Goal: Information Seeking & Learning: Learn about a topic

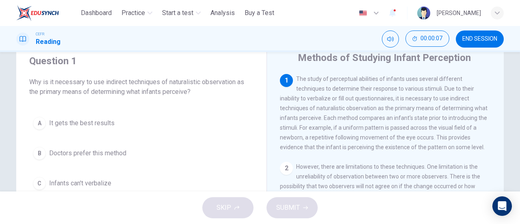
scroll to position [28, 0]
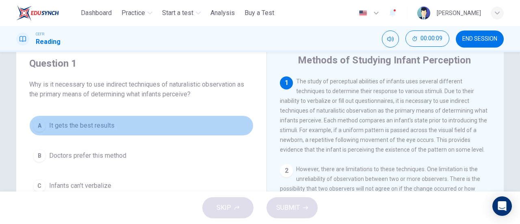
click at [115, 127] on button "A It gets the best results" at bounding box center [141, 125] width 224 height 20
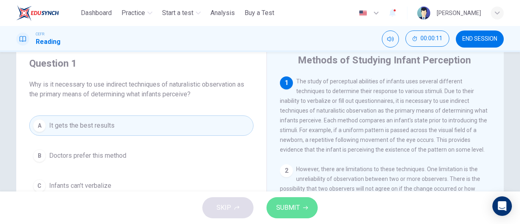
click at [304, 208] on icon "button" at bounding box center [305, 207] width 5 height 5
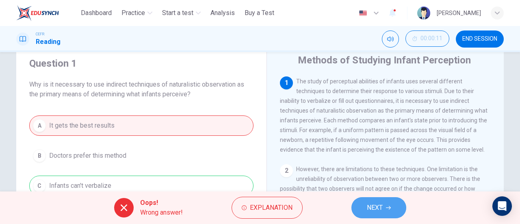
click at [363, 203] on button "NEXT" at bounding box center [378, 207] width 55 height 21
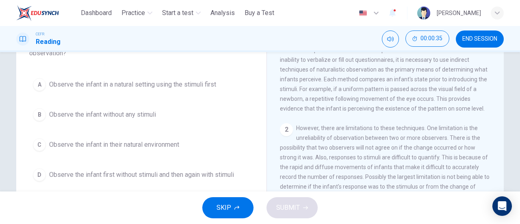
scroll to position [74, 0]
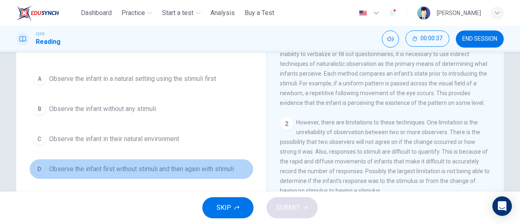
click at [173, 178] on button "D Observe the infant first without stimuli and then again with stimuli" at bounding box center [141, 169] width 224 height 20
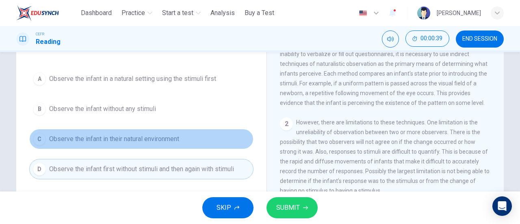
click at [181, 142] on button "C Observe the infant in their natural environment" at bounding box center [141, 139] width 224 height 20
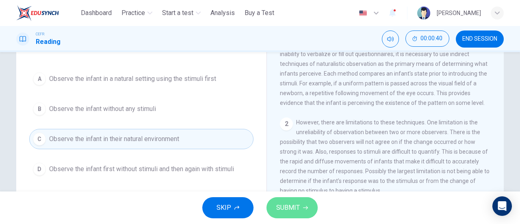
click at [295, 201] on button "SUBMIT" at bounding box center [292, 207] width 51 height 21
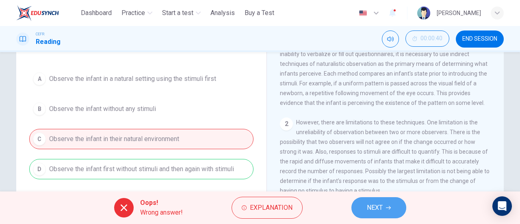
click at [388, 200] on button "NEXT" at bounding box center [378, 207] width 55 height 21
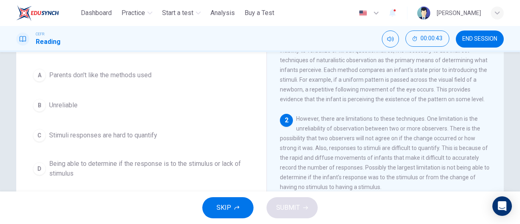
scroll to position [81, 0]
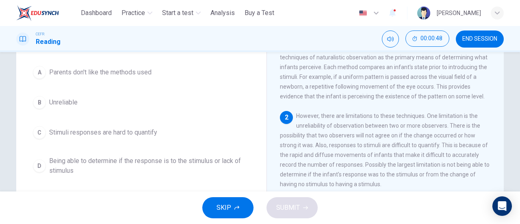
click at [86, 79] on button "A Parents don't like the methods used" at bounding box center [141, 72] width 224 height 20
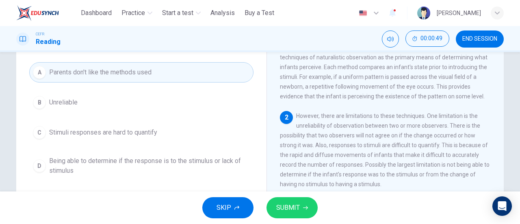
click at [295, 221] on div "SKIP SUBMIT" at bounding box center [260, 207] width 520 height 33
click at [290, 209] on span "SUBMIT" at bounding box center [288, 207] width 24 height 11
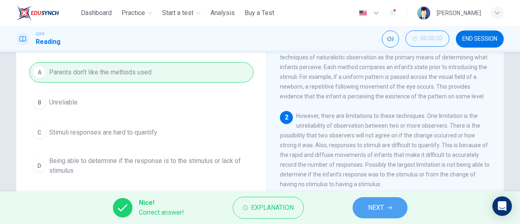
click at [387, 203] on button "NEXT" at bounding box center [380, 207] width 55 height 21
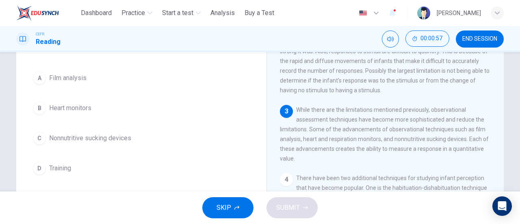
scroll to position [107, 0]
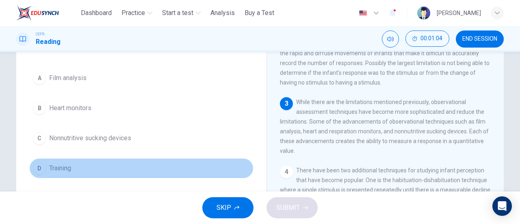
click at [33, 165] on div "D" at bounding box center [39, 168] width 13 height 13
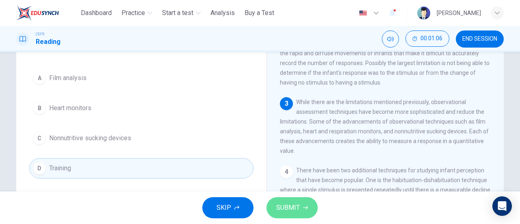
click at [287, 207] on span "SUBMIT" at bounding box center [288, 207] width 24 height 11
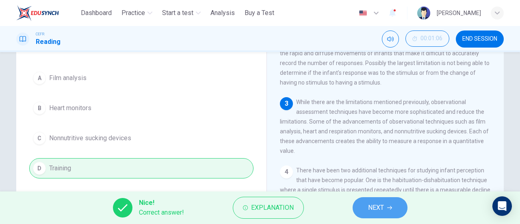
click at [367, 205] on button "NEXT" at bounding box center [380, 207] width 55 height 21
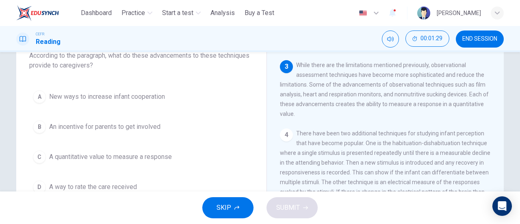
scroll to position [59, 0]
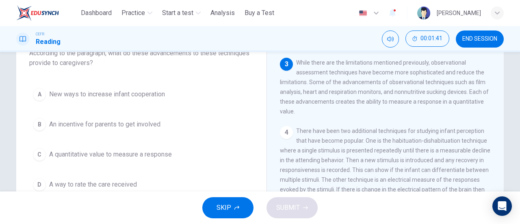
click at [150, 164] on div "A New ways to increase infant cooperation B An incentive for parents to get inv…" at bounding box center [141, 139] width 224 height 111
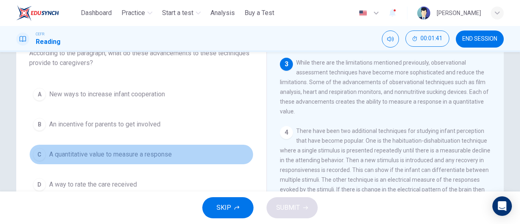
click at [150, 157] on span "A quantitative value to measure a response" at bounding box center [110, 155] width 123 height 10
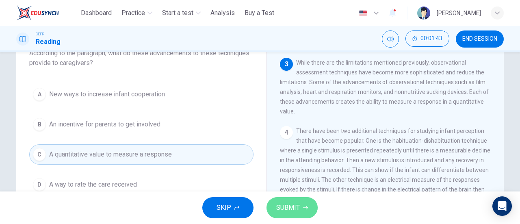
click at [286, 198] on button "SUBMIT" at bounding box center [292, 207] width 51 height 21
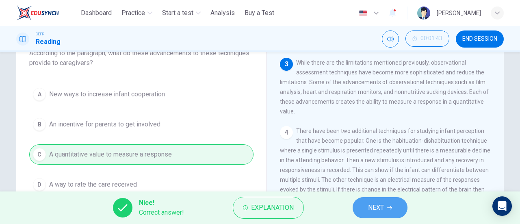
click at [377, 206] on span "NEXT" at bounding box center [376, 207] width 16 height 11
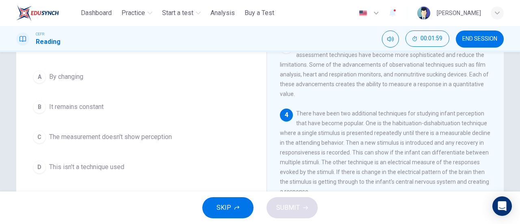
scroll to position [77, 0]
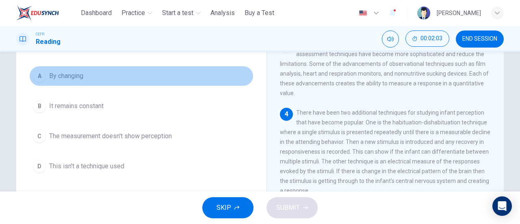
click at [80, 85] on button "A By changing" at bounding box center [141, 76] width 224 height 20
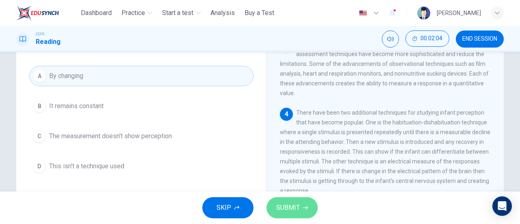
click at [294, 209] on span "SUBMIT" at bounding box center [288, 207] width 24 height 11
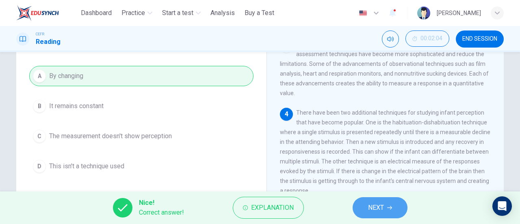
click at [382, 209] on span "NEXT" at bounding box center [376, 207] width 16 height 11
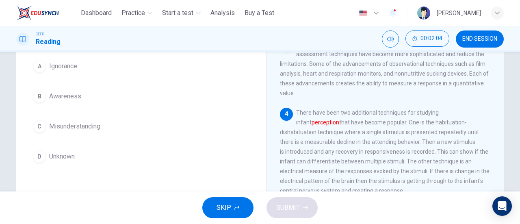
scroll to position [67, 0]
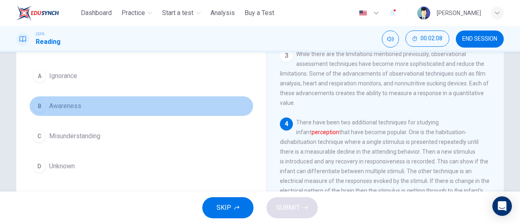
click at [84, 108] on button "B Awareness" at bounding box center [141, 106] width 224 height 20
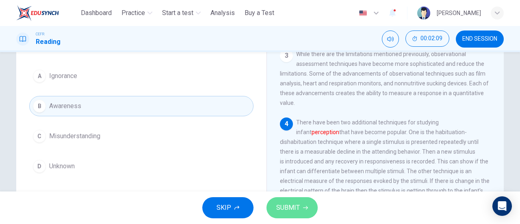
click at [301, 204] on button "SUBMIT" at bounding box center [292, 207] width 51 height 21
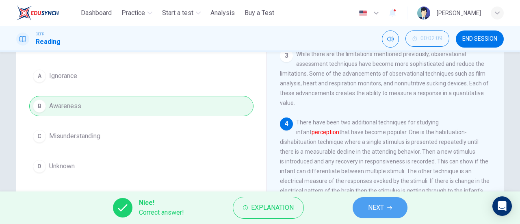
click at [369, 204] on span "NEXT" at bounding box center [376, 207] width 16 height 11
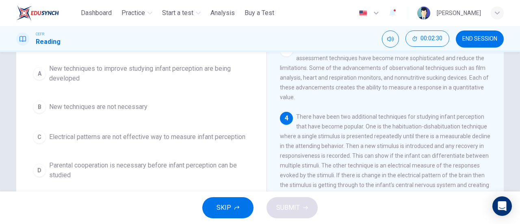
scroll to position [75, 0]
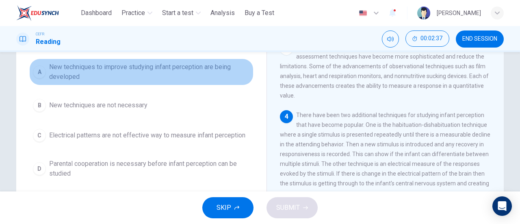
click at [205, 74] on span "New techniques to improve studying infant perception are being developed" at bounding box center [149, 72] width 201 height 20
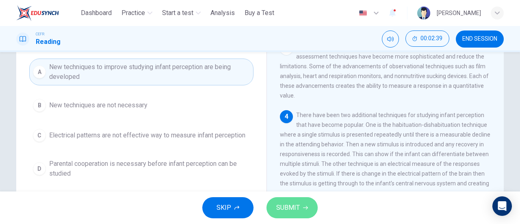
click at [305, 211] on button "SUBMIT" at bounding box center [292, 207] width 51 height 21
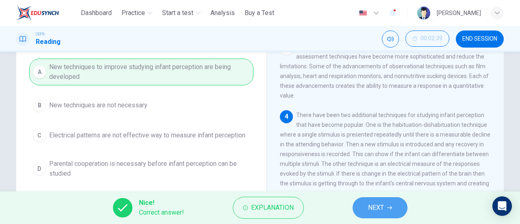
click at [380, 201] on button "NEXT" at bounding box center [380, 207] width 55 height 21
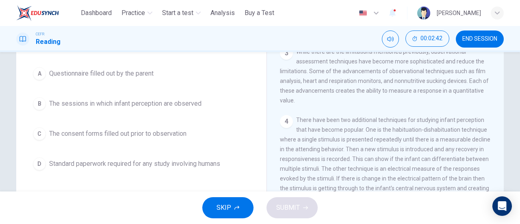
scroll to position [70, 0]
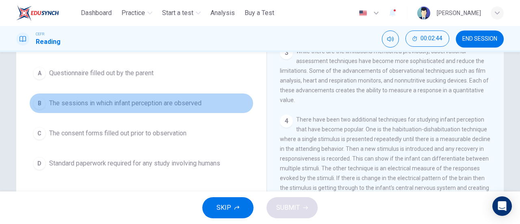
click at [189, 99] on span "The sessions in which infant perception are observed" at bounding box center [125, 103] width 152 height 10
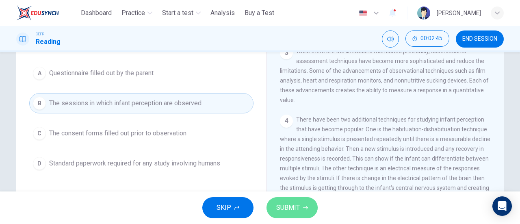
click at [294, 202] on span "SUBMIT" at bounding box center [288, 207] width 24 height 11
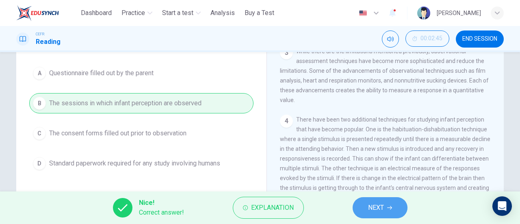
click at [374, 204] on span "NEXT" at bounding box center [376, 207] width 16 height 11
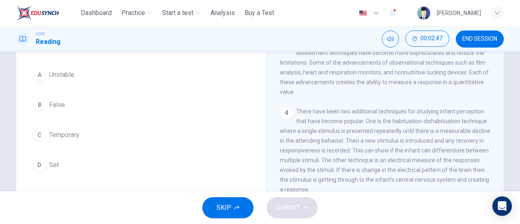
scroll to position [72, 0]
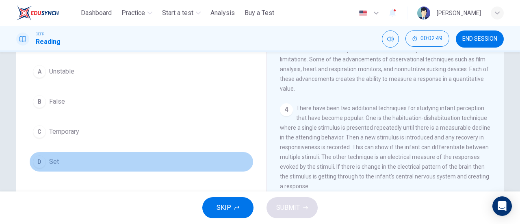
click at [36, 161] on div "D" at bounding box center [39, 161] width 13 height 13
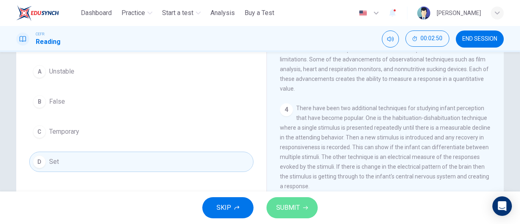
click at [283, 200] on button "SUBMIT" at bounding box center [292, 207] width 51 height 21
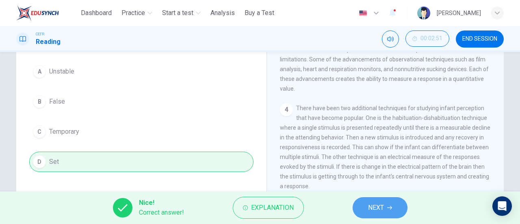
click at [392, 206] on icon "button" at bounding box center [389, 207] width 5 height 5
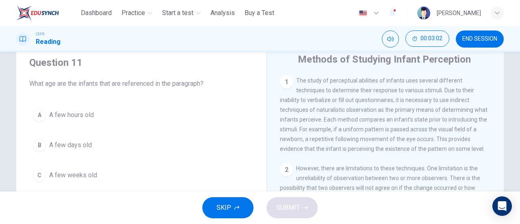
scroll to position [33, 0]
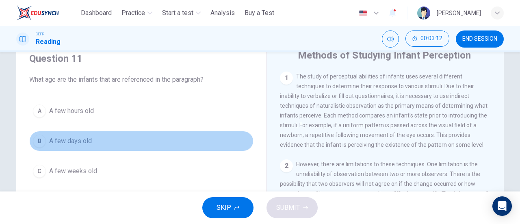
click at [77, 146] on button "B A few days old" at bounding box center [141, 141] width 224 height 20
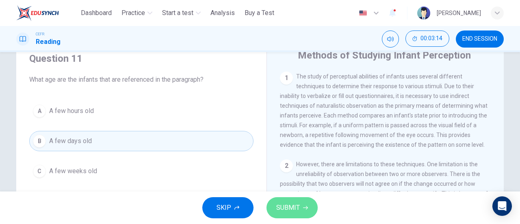
click at [297, 208] on span "SUBMIT" at bounding box center [288, 207] width 24 height 11
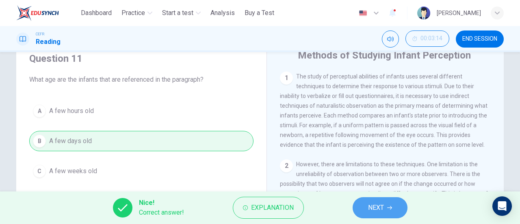
click at [377, 201] on button "NEXT" at bounding box center [380, 207] width 55 height 21
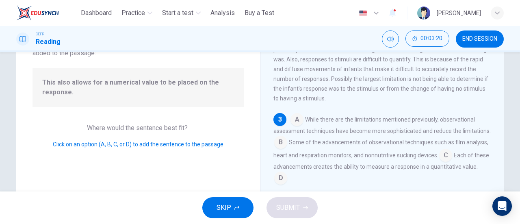
scroll to position [70, 0]
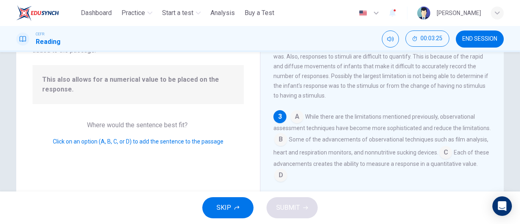
click at [287, 182] on input at bounding box center [280, 175] width 13 height 13
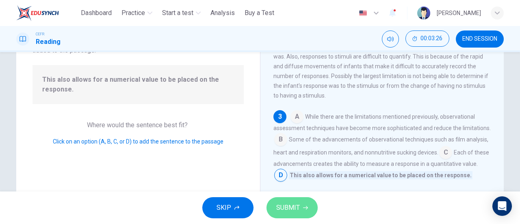
click at [294, 211] on span "SUBMIT" at bounding box center [288, 207] width 24 height 11
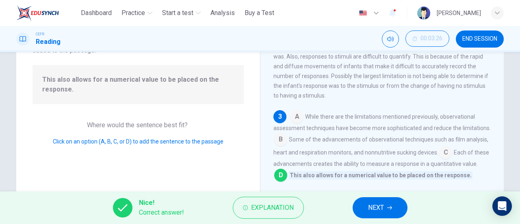
click at [372, 210] on span "NEXT" at bounding box center [376, 207] width 16 height 11
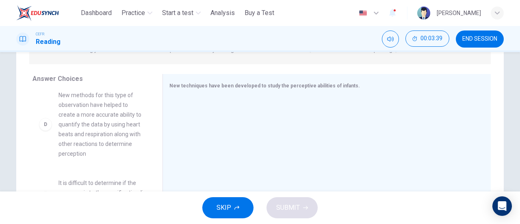
scroll to position [222, 0]
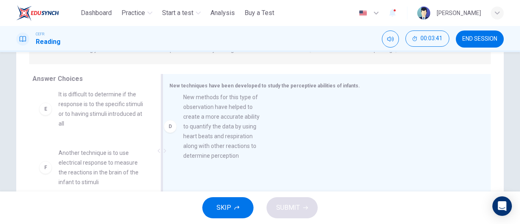
drag, startPoint x: 93, startPoint y: 137, endPoint x: 237, endPoint y: 135, distance: 143.5
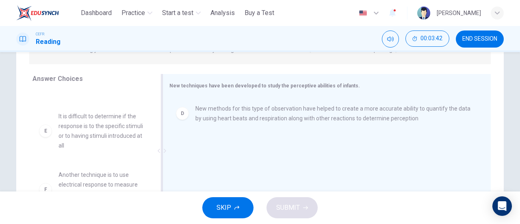
scroll to position [200, 0]
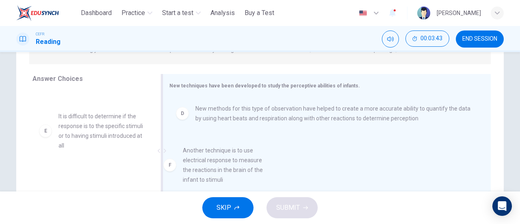
drag, startPoint x: 110, startPoint y: 186, endPoint x: 259, endPoint y: 160, distance: 151.3
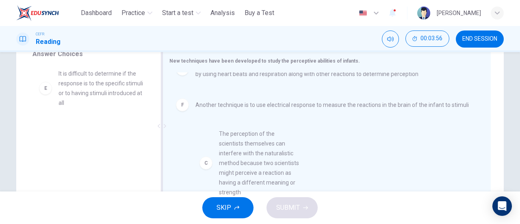
scroll to position [22, 0]
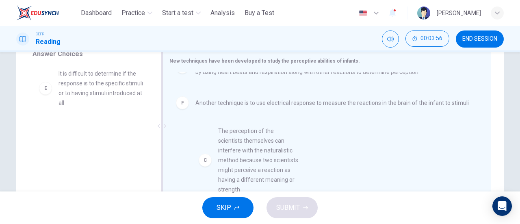
drag, startPoint x: 111, startPoint y: 91, endPoint x: 274, endPoint y: 150, distance: 174.0
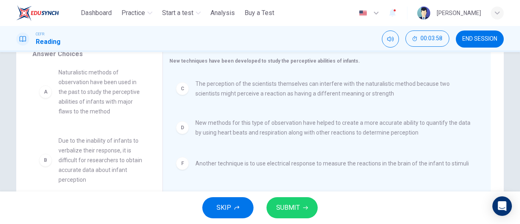
scroll to position [0, 0]
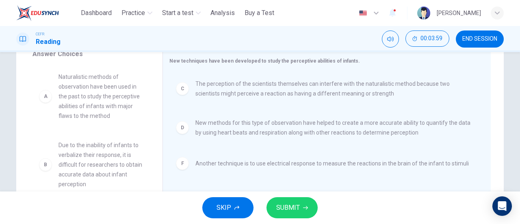
drag, startPoint x: 154, startPoint y: 145, endPoint x: 151, endPoint y: 100, distance: 45.2
click at [151, 100] on div "A Naturalistic methods of observation have been used in the past to study the p…" at bounding box center [95, 127] width 124 height 125
click at [301, 206] on button "SUBMIT" at bounding box center [292, 207] width 51 height 21
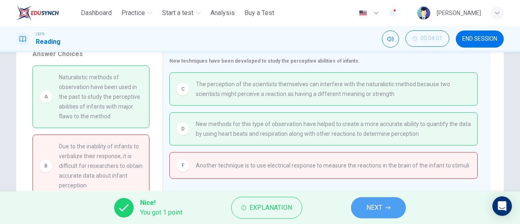
click at [371, 203] on span "NEXT" at bounding box center [375, 207] width 16 height 11
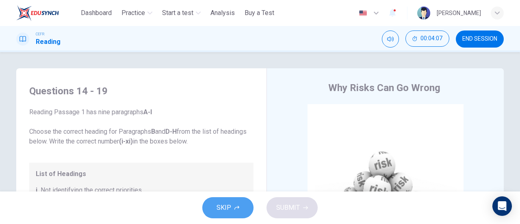
click at [214, 214] on button "SKIP" at bounding box center [227, 207] width 51 height 21
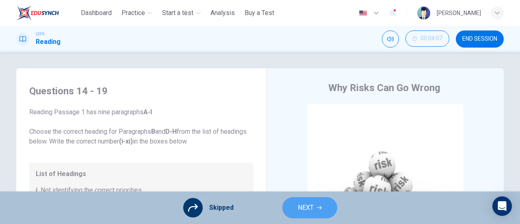
click at [324, 206] on button "NEXT" at bounding box center [309, 207] width 55 height 21
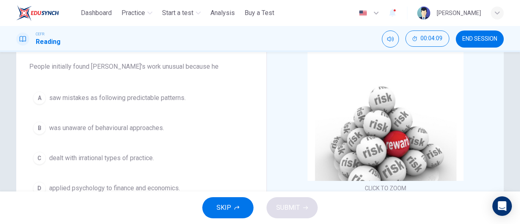
scroll to position [68, 0]
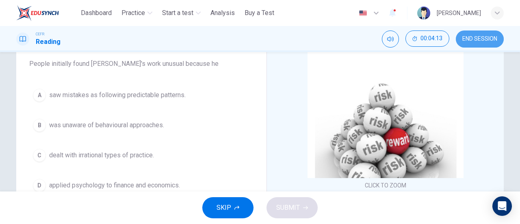
click at [480, 42] on span "END SESSION" at bounding box center [479, 39] width 35 height 7
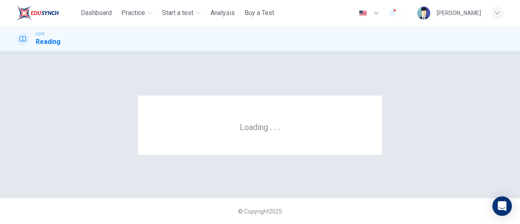
scroll to position [0, 0]
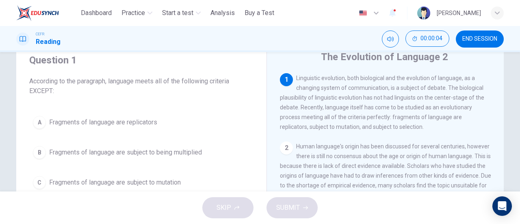
scroll to position [37, 0]
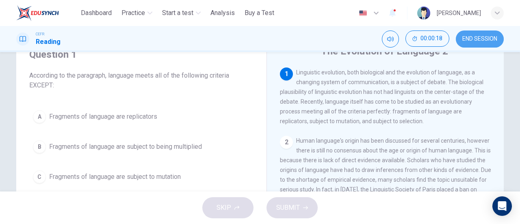
click at [490, 41] on span "END SESSION" at bounding box center [479, 39] width 35 height 7
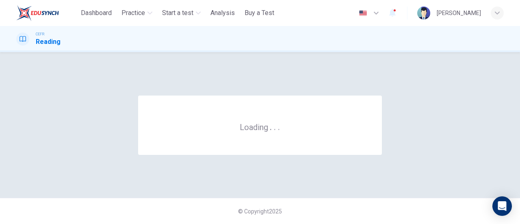
scroll to position [0, 0]
